Goal: Task Accomplishment & Management: Use online tool/utility

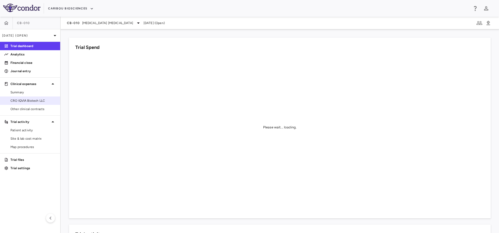
click at [18, 102] on span "CRO IQVIA Biotech LLC" at bounding box center [33, 100] width 46 height 5
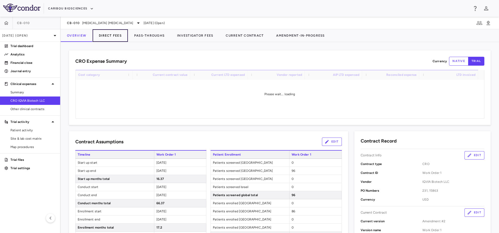
click at [113, 32] on button "Direct Fees" at bounding box center [110, 35] width 35 height 13
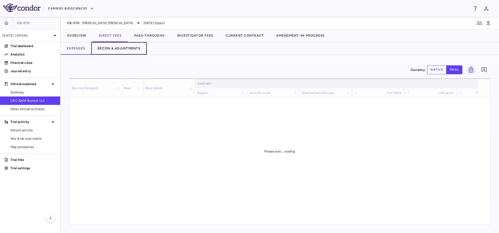
click at [108, 48] on button "Recon & Adjustments" at bounding box center [118, 48] width 55 height 13
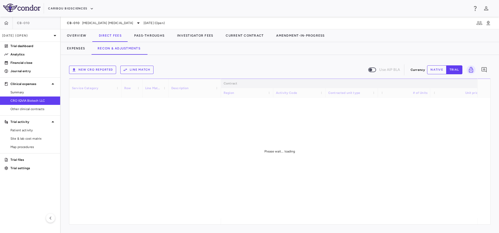
click at [84, 71] on button "New CRO reported" at bounding box center [92, 70] width 47 height 8
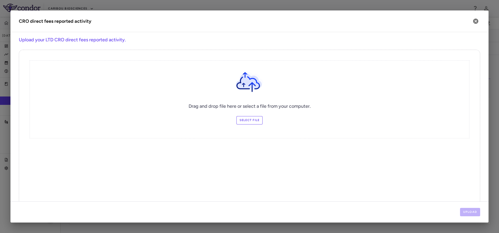
click at [243, 119] on label "Select file" at bounding box center [250, 120] width 26 height 8
click at [0, 0] on input "Select file" at bounding box center [0, 0] width 0 height 0
click at [466, 211] on button "Upload" at bounding box center [470, 212] width 20 height 8
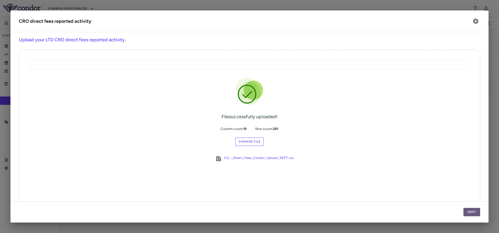
click at [471, 212] on button "Next" at bounding box center [472, 212] width 17 height 8
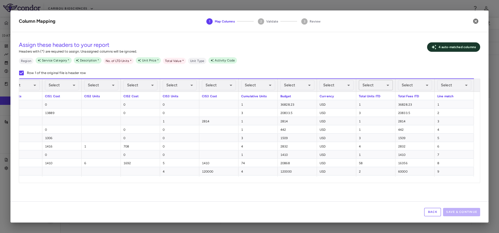
click at [372, 86] on span "Select" at bounding box center [368, 85] width 11 height 4
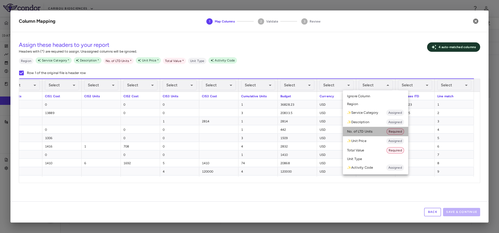
click at [368, 131] on li "No. of LTD Units Required" at bounding box center [375, 131] width 65 height 9
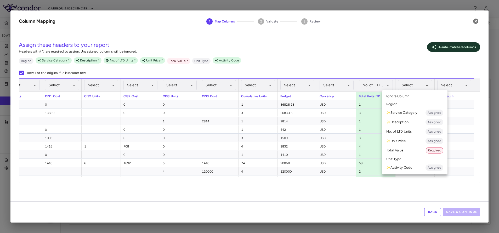
click at [406, 155] on li "Total Value Required" at bounding box center [414, 150] width 65 height 9
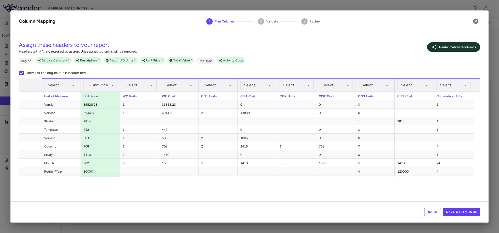
scroll to position [0, 198]
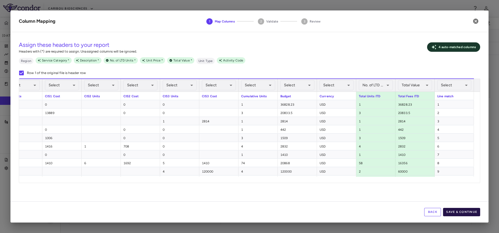
click at [457, 211] on button "Save & Continue" at bounding box center [461, 212] width 37 height 8
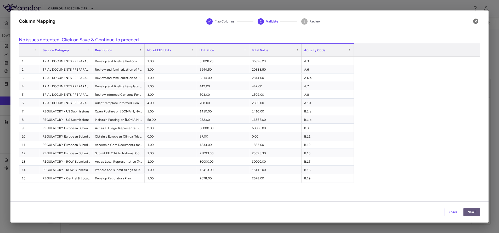
click at [477, 212] on button "Next" at bounding box center [472, 212] width 17 height 8
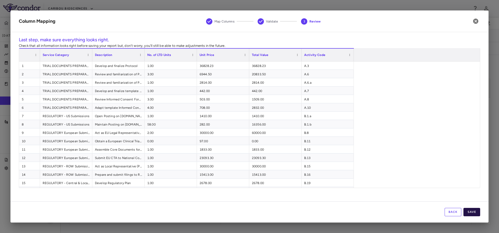
click at [476, 212] on button "Save" at bounding box center [472, 212] width 17 height 8
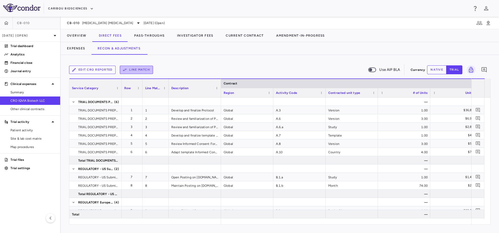
click at [130, 70] on button "Line Match" at bounding box center [136, 70] width 33 height 8
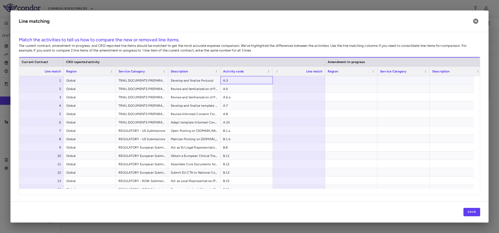
click at [234, 81] on span "A.3" at bounding box center [246, 80] width 47 height 8
click at [473, 211] on button "Save" at bounding box center [472, 212] width 17 height 8
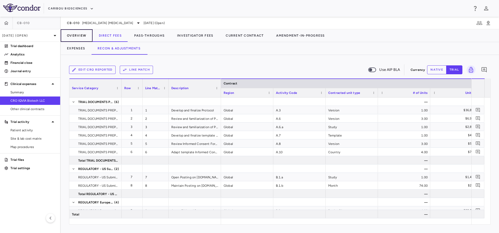
click at [78, 37] on button "Overview" at bounding box center [77, 35] width 32 height 13
